Goal: Find specific page/section: Find specific page/section

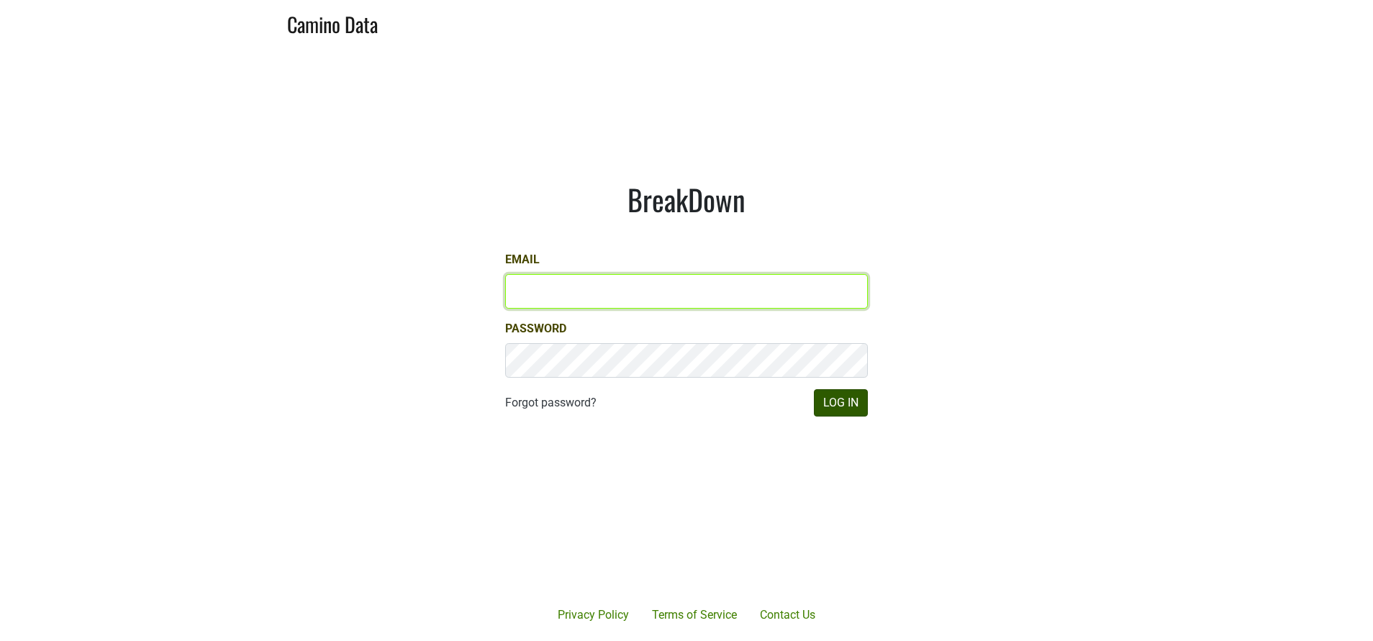
type input "[PERSON_NAME][EMAIL_ADDRESS][DOMAIN_NAME]"
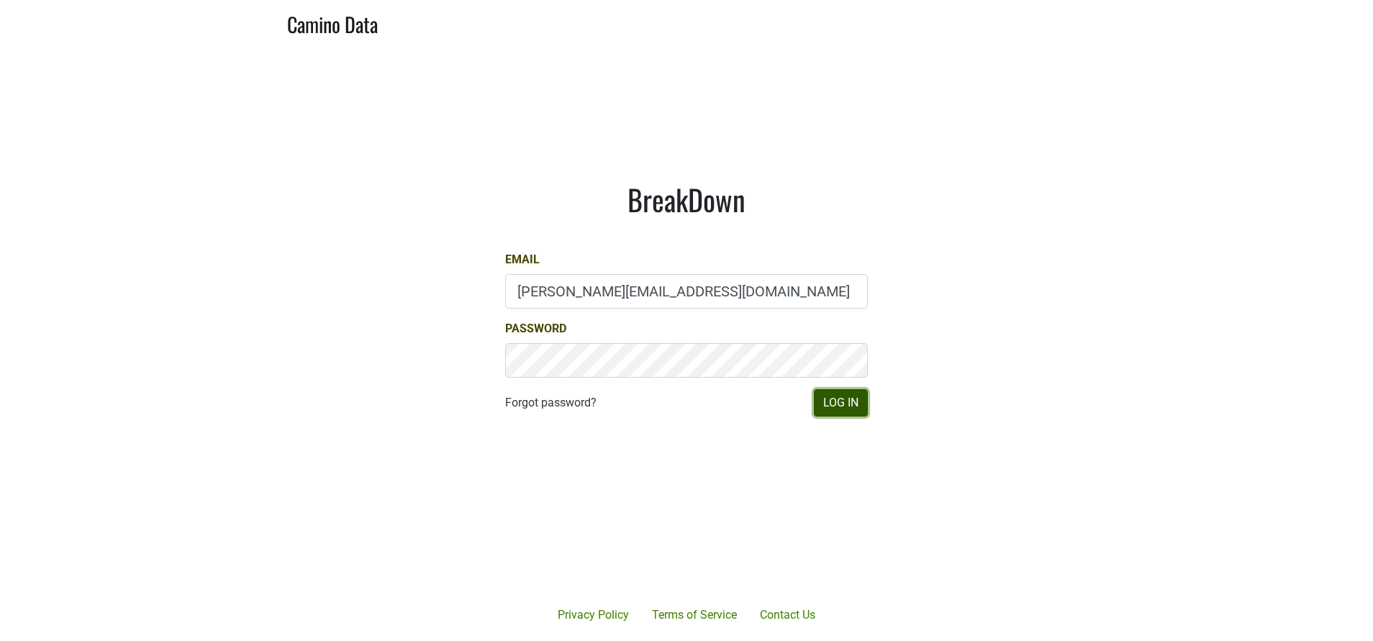
click at [856, 408] on button "Log In" at bounding box center [841, 402] width 54 height 27
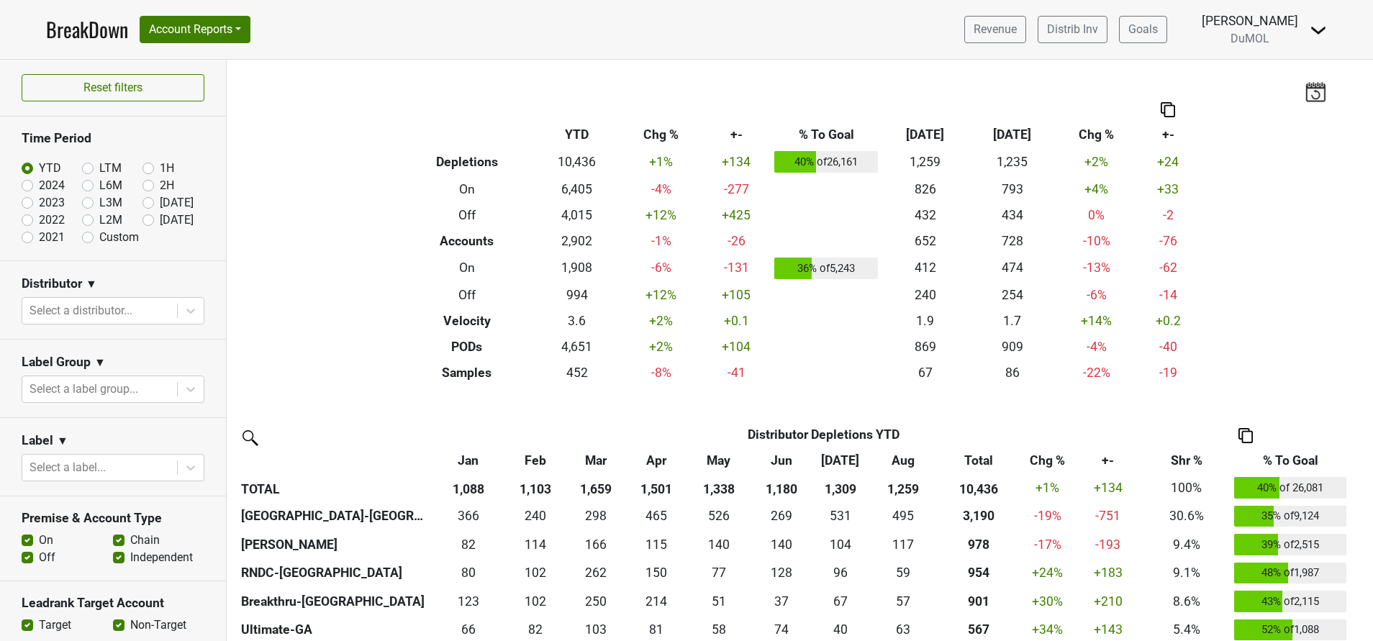
click at [1319, 31] on img at bounding box center [1318, 30] width 17 height 17
click at [1261, 80] on link "Open Leadrank" at bounding box center [1270, 81] width 114 height 23
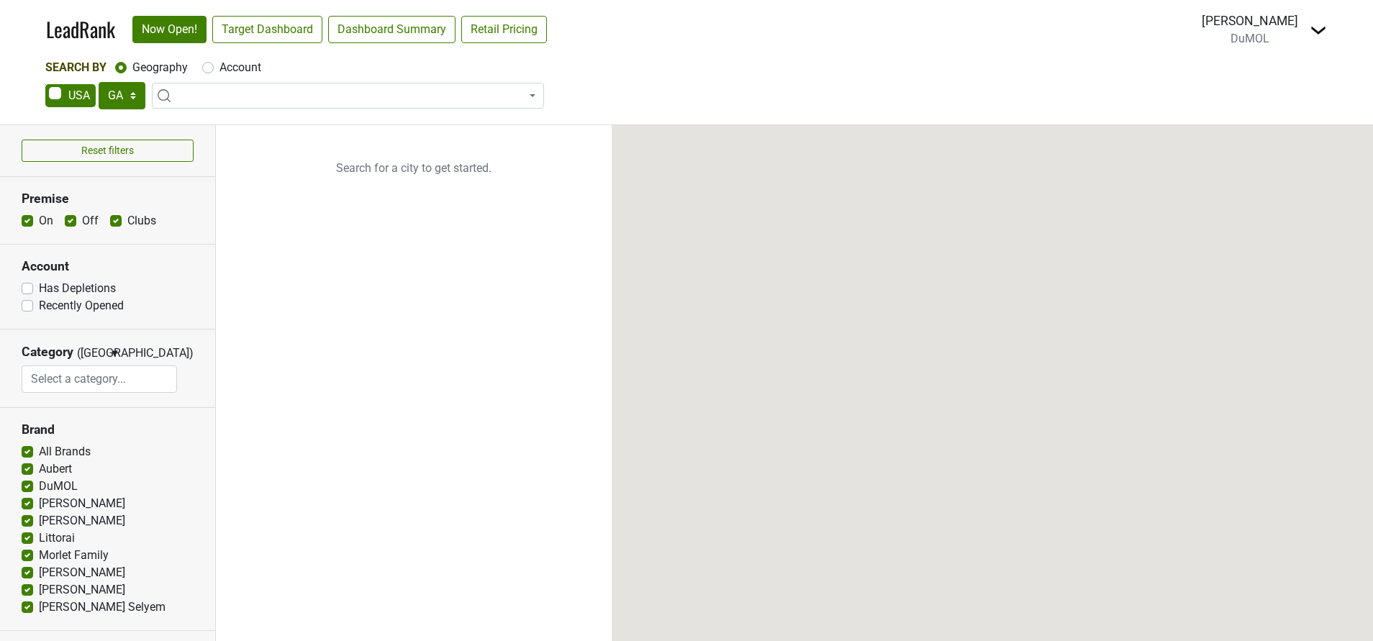
select select "GA"
select select
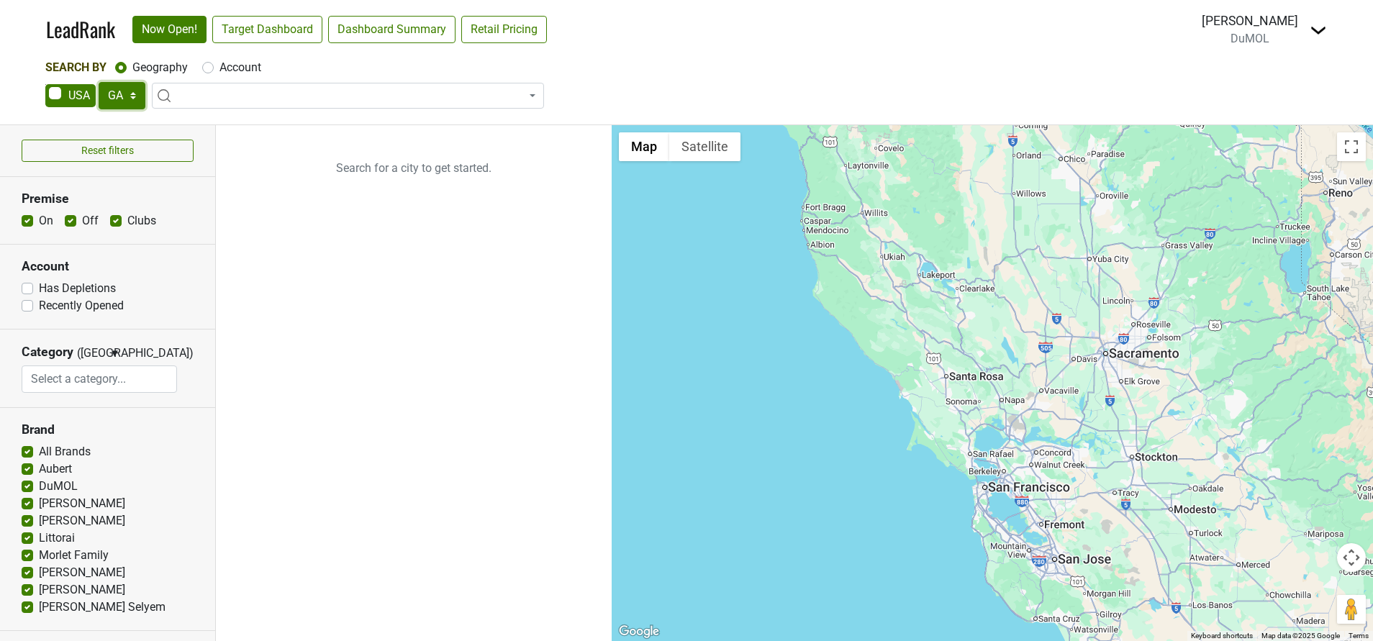
click at [132, 97] on select "AK AL AR AZ CA CO CT DC DE FL GA HI IA ID IL IN KS KY LA MA MD ME MI MN MO MS M…" at bounding box center [122, 95] width 47 height 27
select select "IL"
click at [99, 82] on select "AK AL AR AZ CA CO CT DC DE FL GA HI IA ID IL IN KS KY LA MA MD ME MI MN MO MS M…" at bounding box center [122, 95] width 47 height 27
click at [220, 66] on label "Account" at bounding box center [241, 67] width 42 height 17
click at [207, 66] on input "Account" at bounding box center [208, 66] width 12 height 14
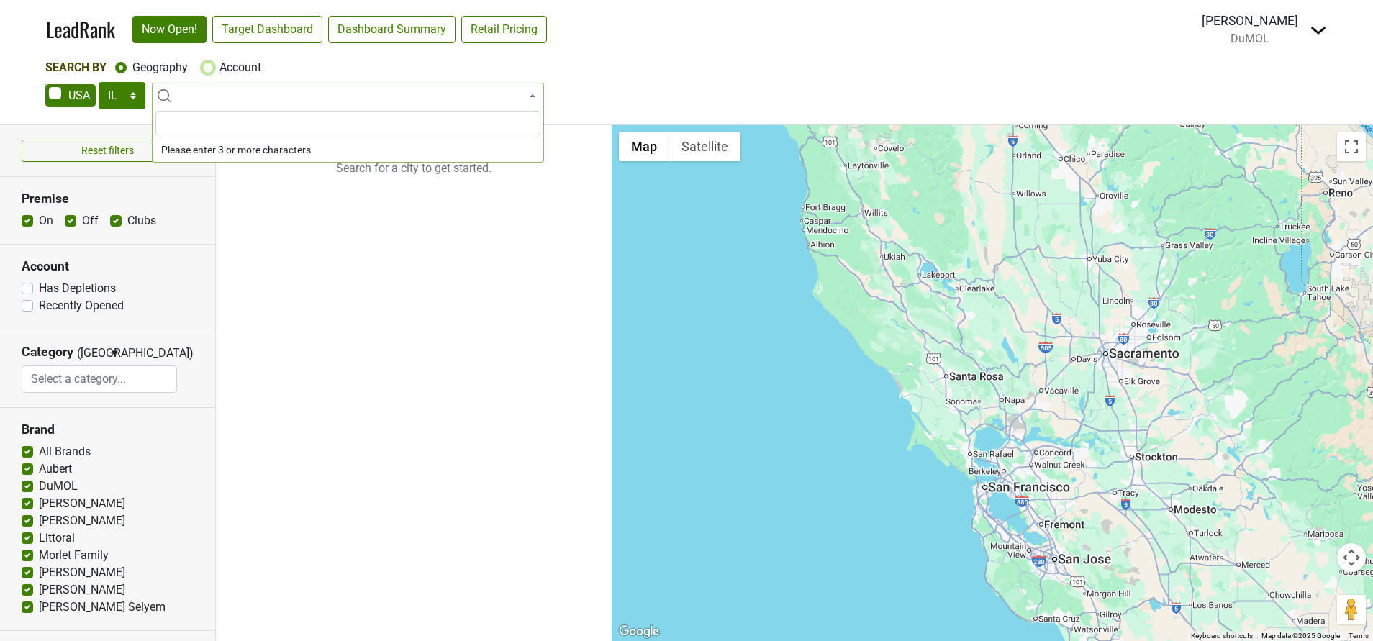
radio input "true"
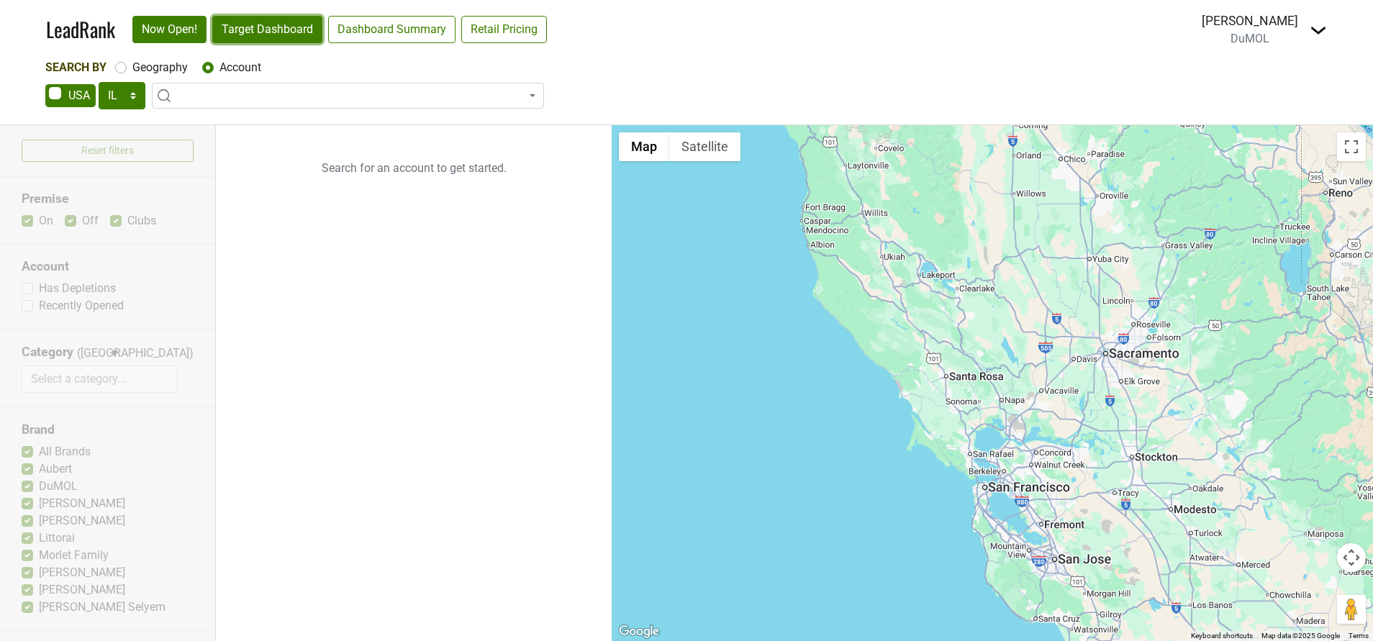
click at [289, 22] on link "Target Dashboard" at bounding box center [267, 29] width 110 height 27
